Goal: Transaction & Acquisition: Purchase product/service

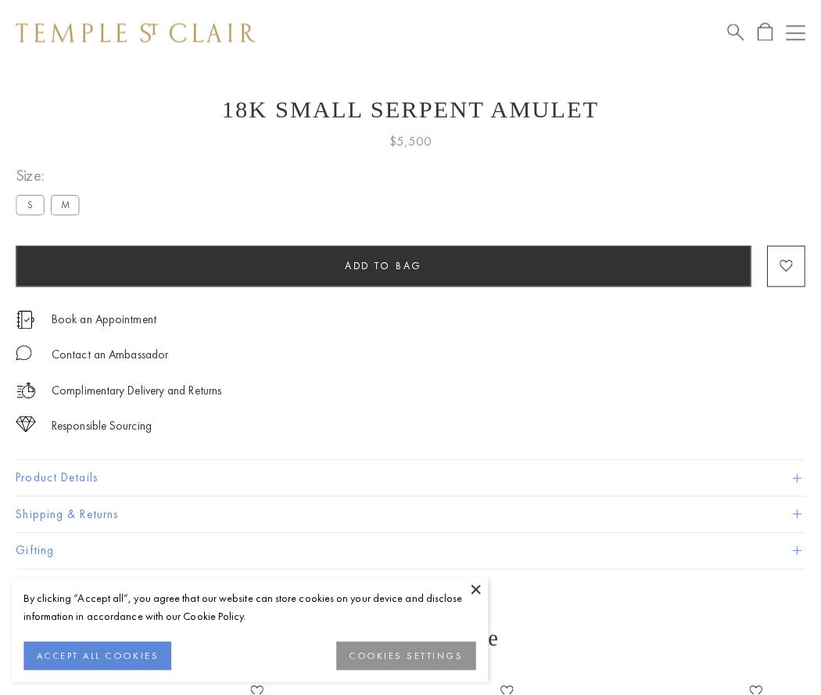
scroll to position [20, 0]
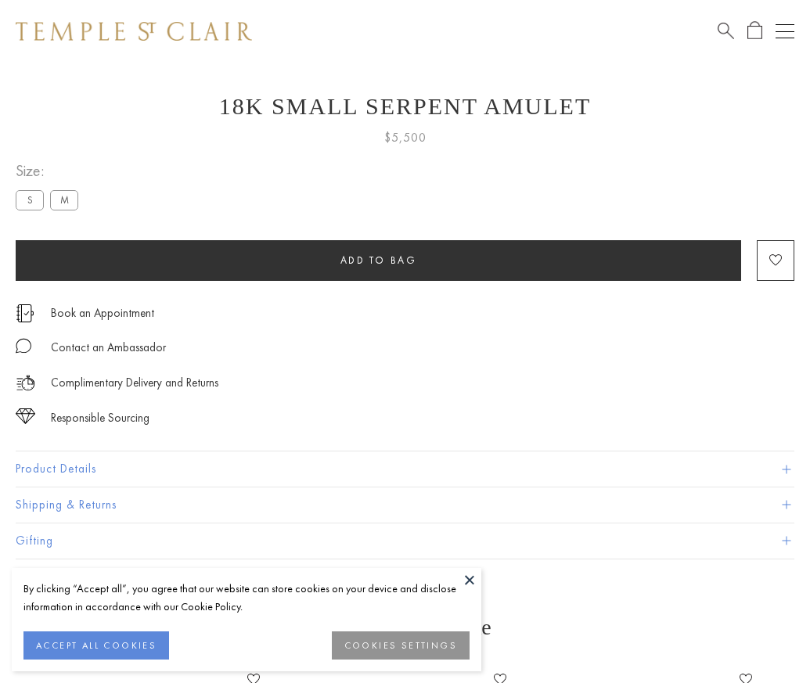
click at [378, 260] on span "Add to bag" at bounding box center [378, 259] width 77 height 13
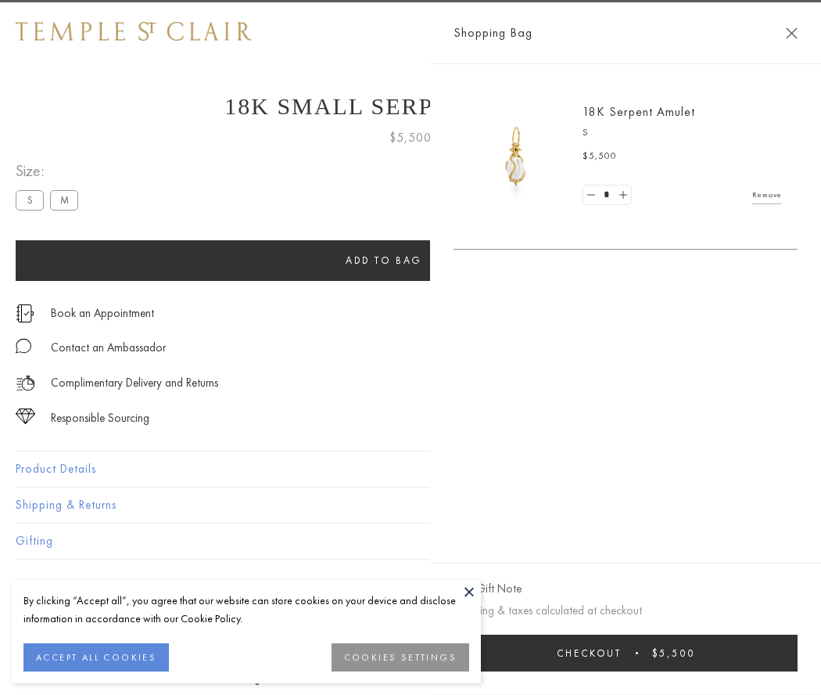
click at [645, 652] on button "Checkout $5,500" at bounding box center [626, 652] width 344 height 37
